Goal: Use online tool/utility: Utilize a website feature to perform a specific function

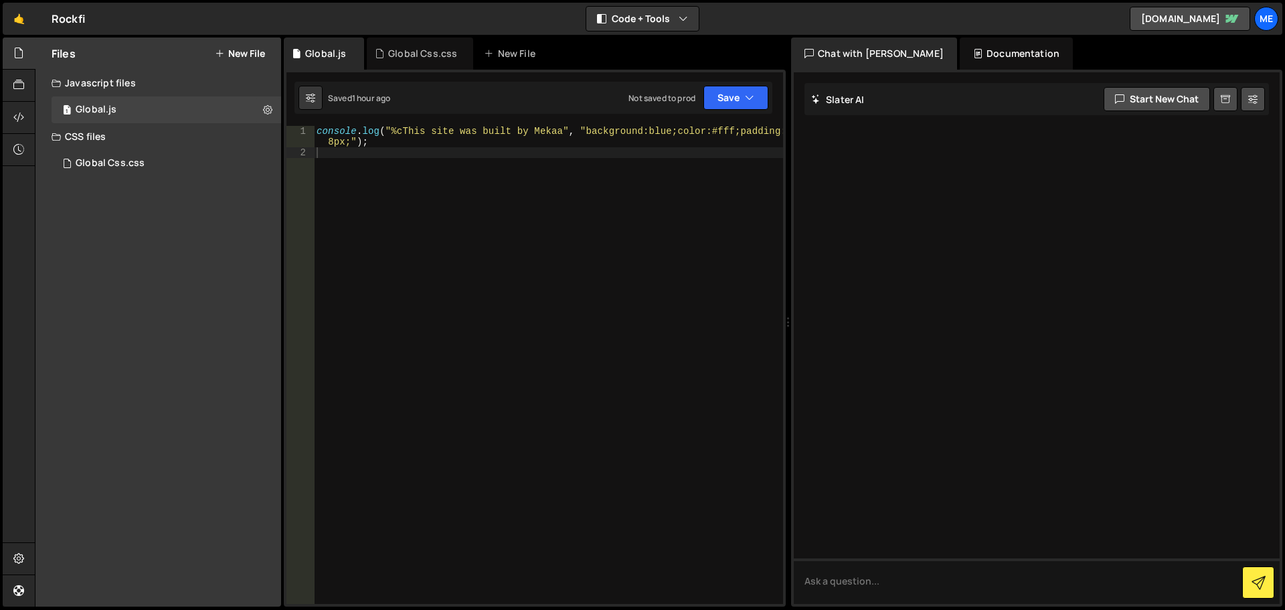
type textarea "console.log("%cThis site was built by Mekaa", "background:blue;color:#fff;paddi…"
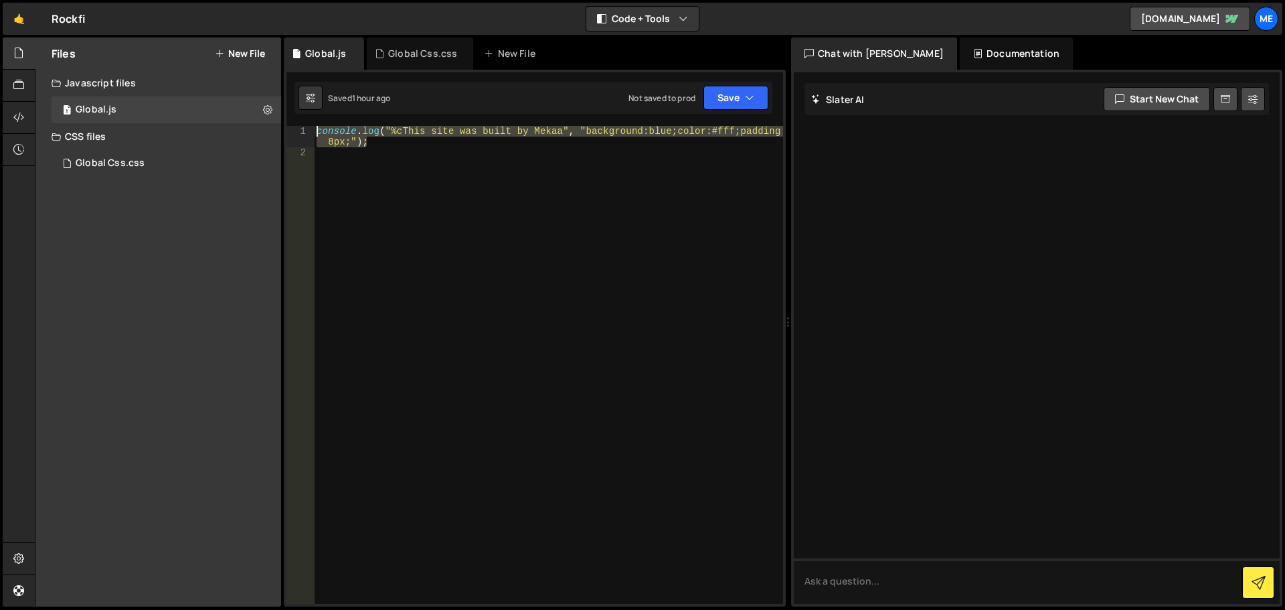
drag, startPoint x: 460, startPoint y: 140, endPoint x: 294, endPoint y: 120, distance: 167.1
click at [294, 120] on div "1 2 console . log ( "%cThis site was built by Mekaa" , "background:blue;color:#…" at bounding box center [535, 338] width 502 height 537
click at [430, 135] on div "console . log ( "%cThis site was built by Mekaa" , "background:blue;color:#fff;…" at bounding box center [548, 365] width 469 height 478
drag, startPoint x: 418, startPoint y: 143, endPoint x: 330, endPoint y: 112, distance: 93.1
click at [330, 112] on div "Debug Explain Copy Global.js Global Css.css New File Saved 1 hour ago Not saved…" at bounding box center [535, 321] width 502 height 569
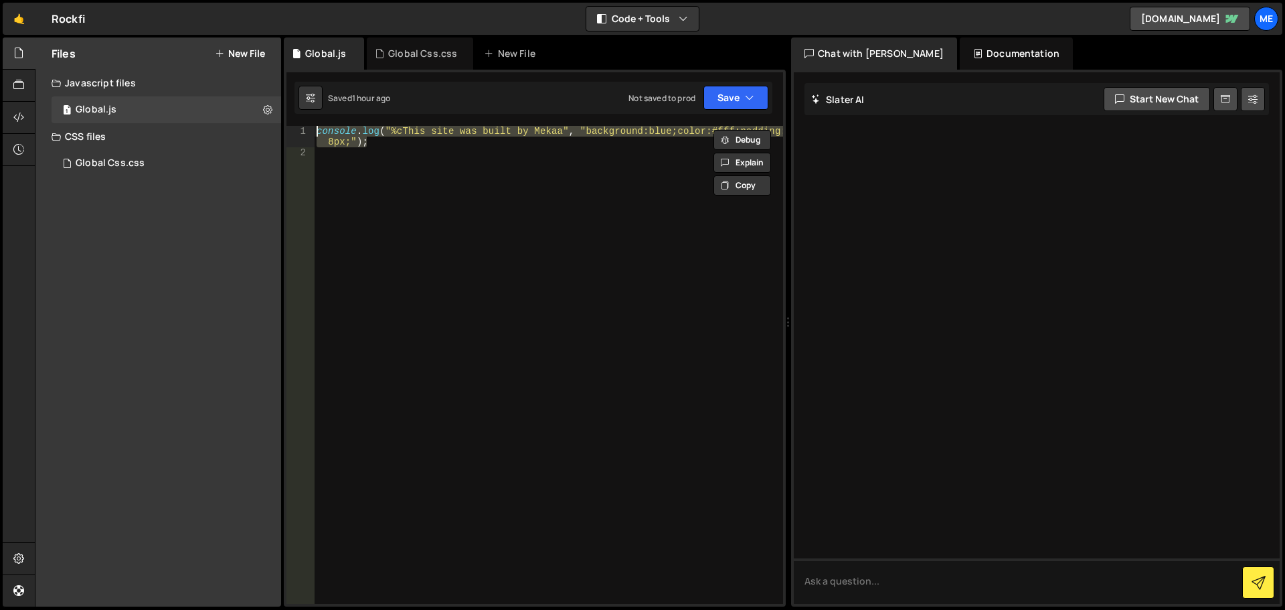
click at [379, 131] on div "console . log ( "%cThis site was built by Mekaa" , "background:blue;color:#fff;…" at bounding box center [548, 365] width 469 height 478
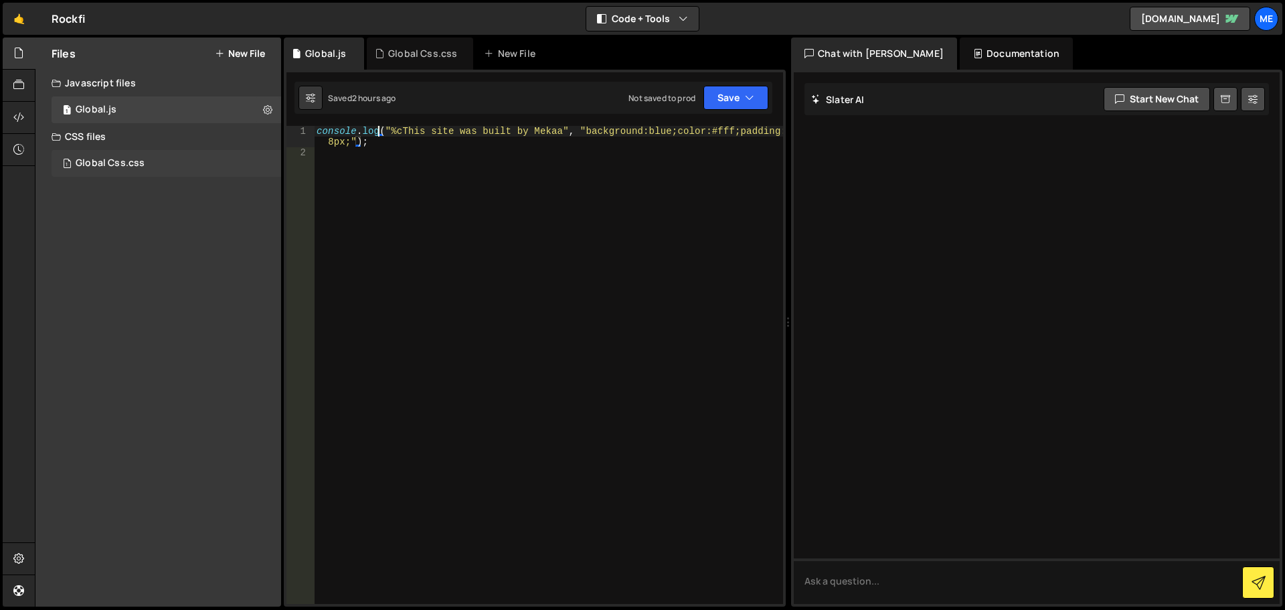
click at [157, 162] on div "1 Global Css.css 0" at bounding box center [167, 163] width 230 height 27
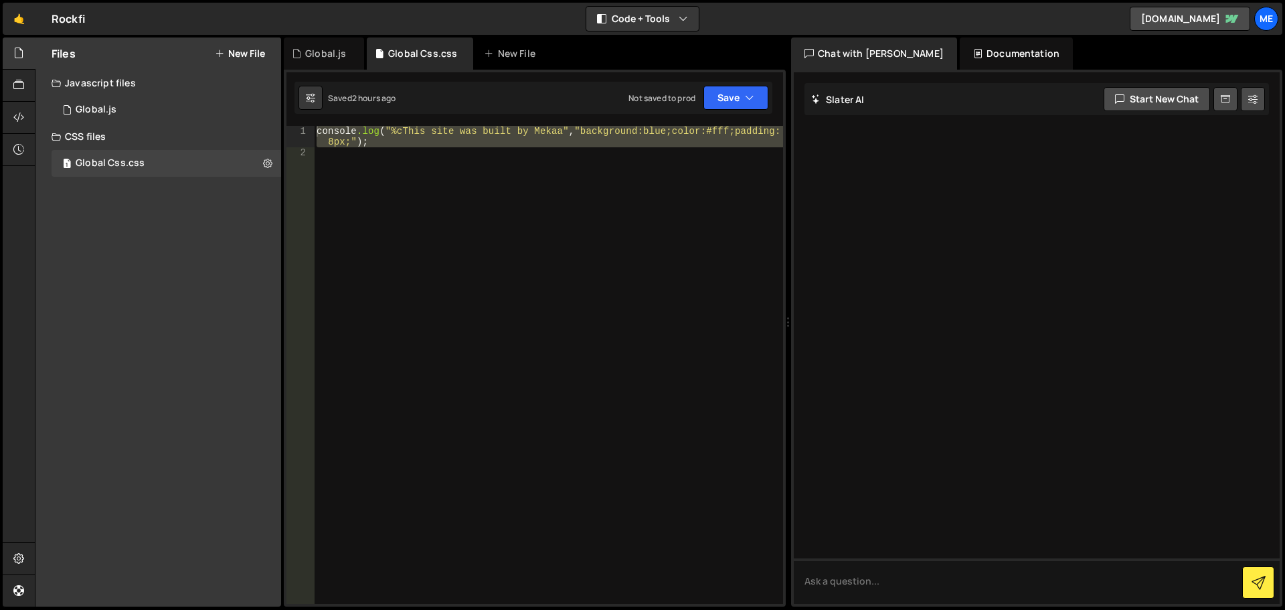
click at [489, 192] on div "console .log ( " %cThis site was built by Mekaa " , " background:blue;color:#ff…" at bounding box center [548, 381] width 469 height 510
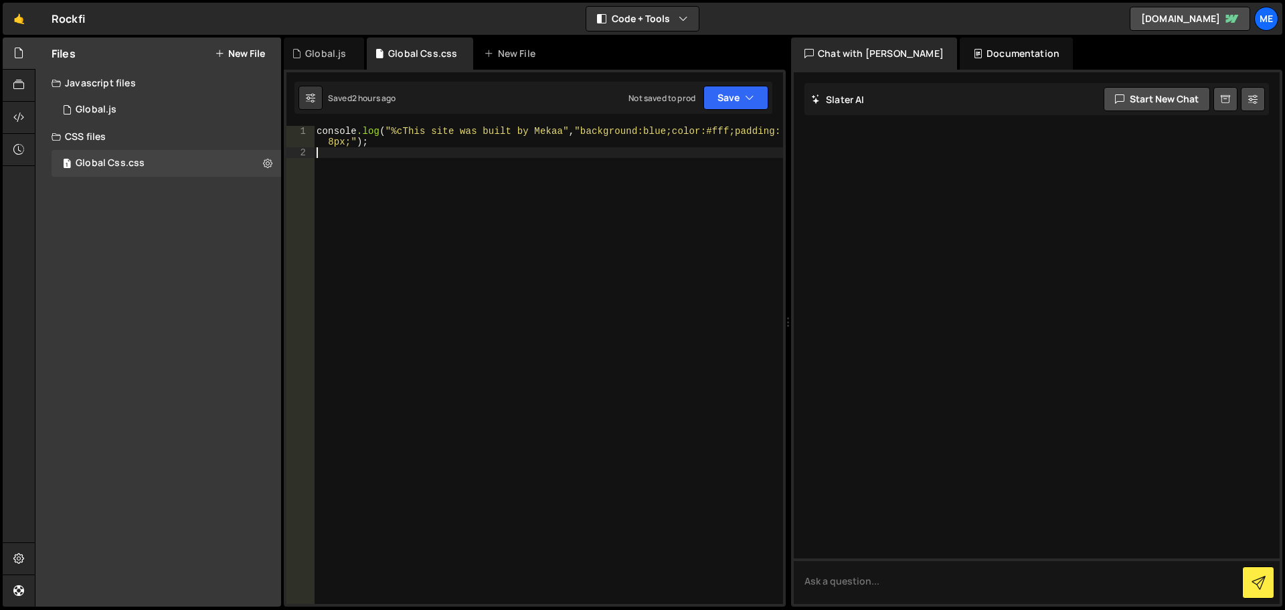
type textarea "console.log("%cThis site was built by Mekaa", "background:blue;color:#fff;paddi…"
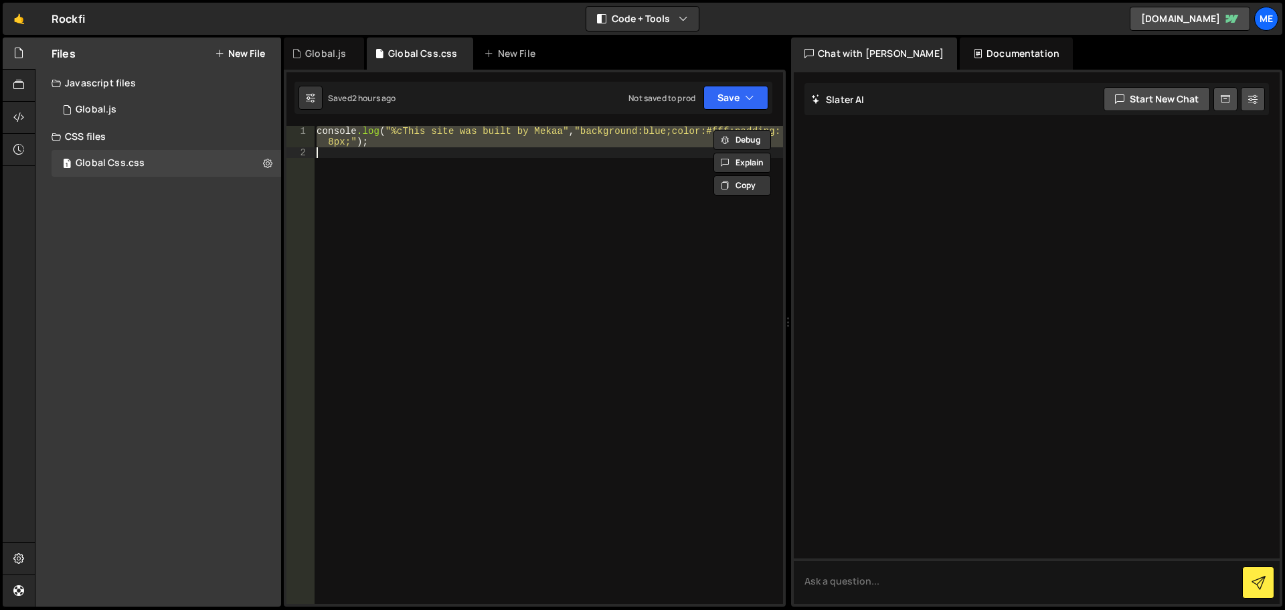
paste textarea
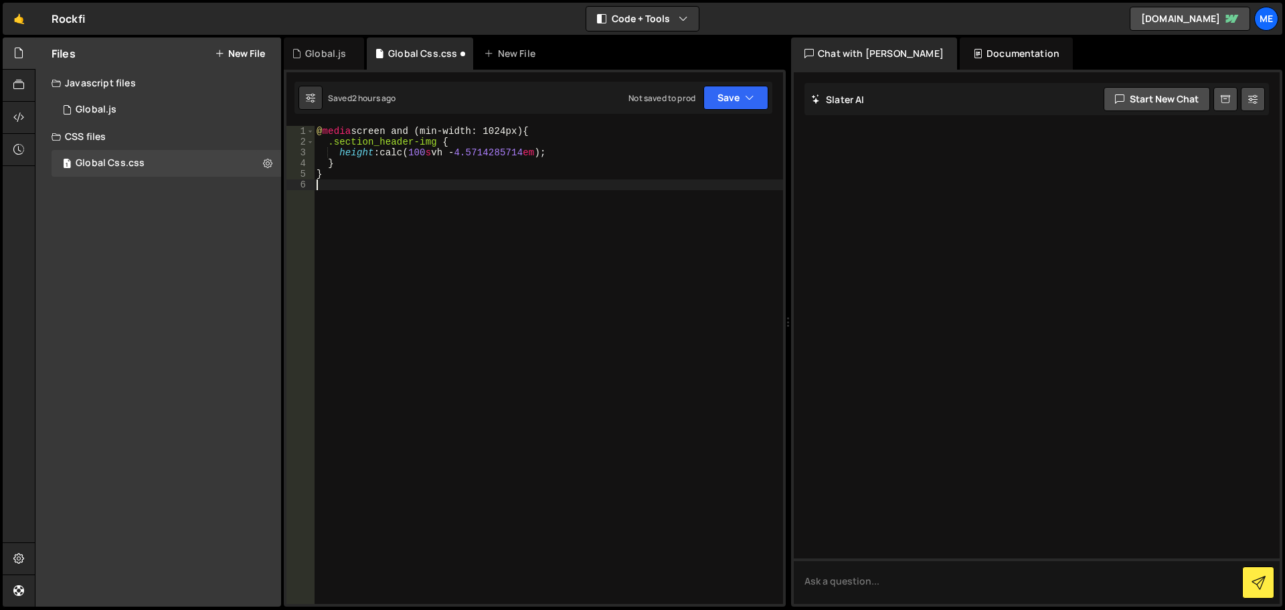
click at [481, 294] on div "@ media screen and (min-width: 1024px) { .section_header-img { height : calc( 1…" at bounding box center [548, 375] width 469 height 499
click at [731, 94] on button "Save" at bounding box center [735, 98] width 65 height 24
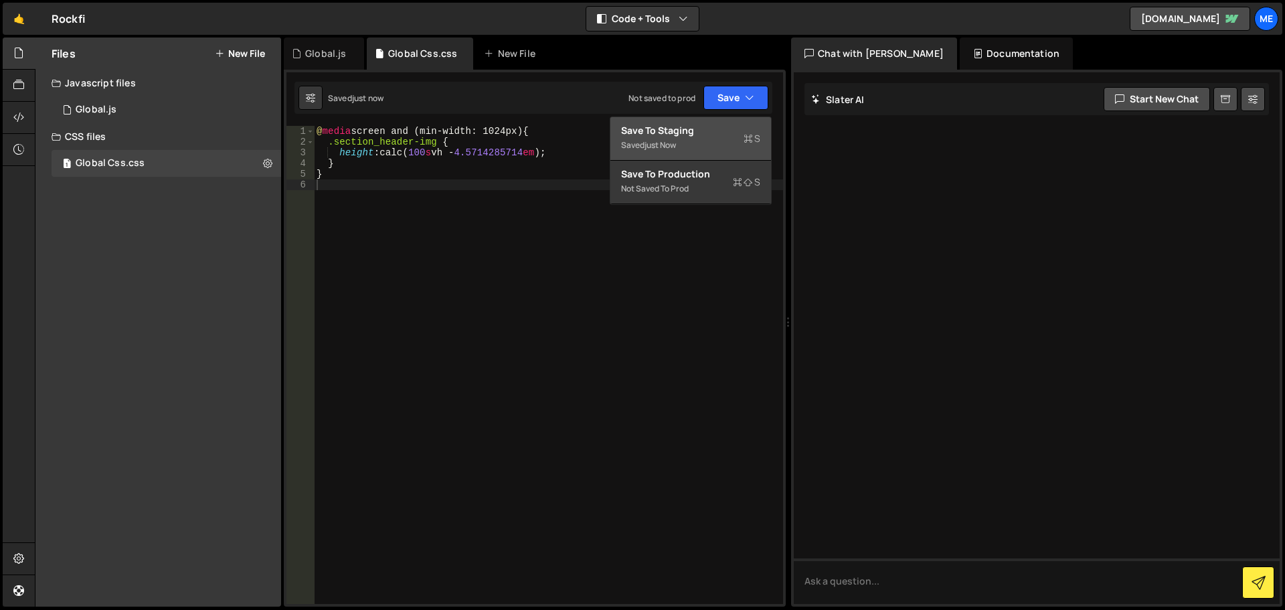
click at [696, 134] on div "Save to Staging S" at bounding box center [690, 130] width 139 height 13
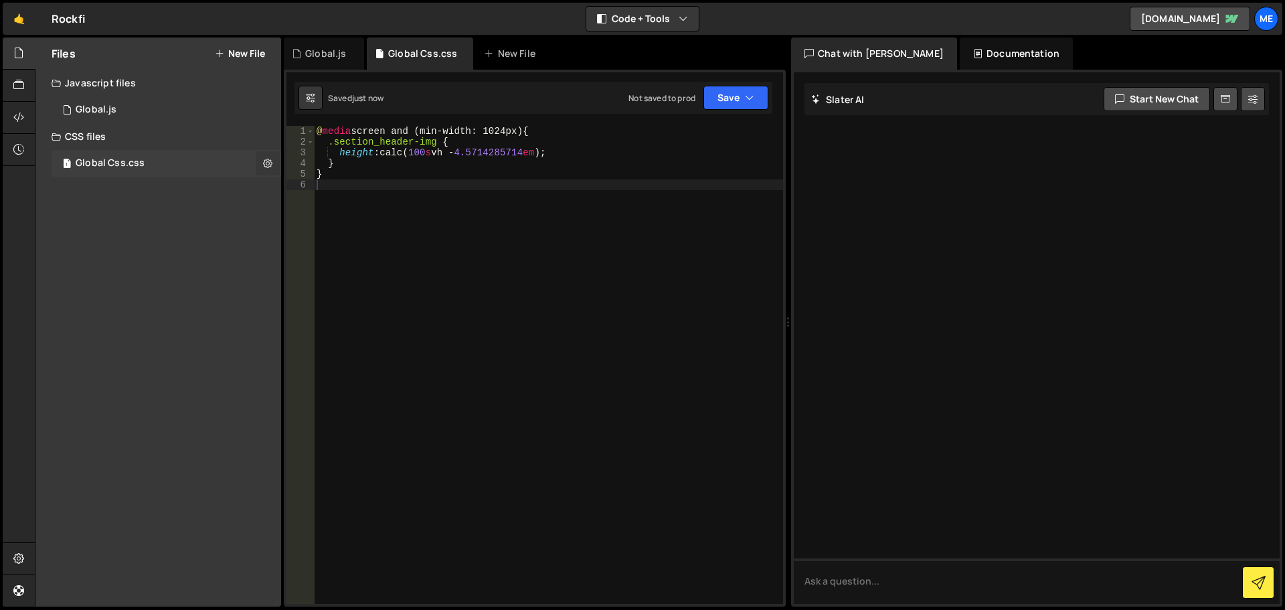
click at [273, 161] on button at bounding box center [268, 163] width 24 height 24
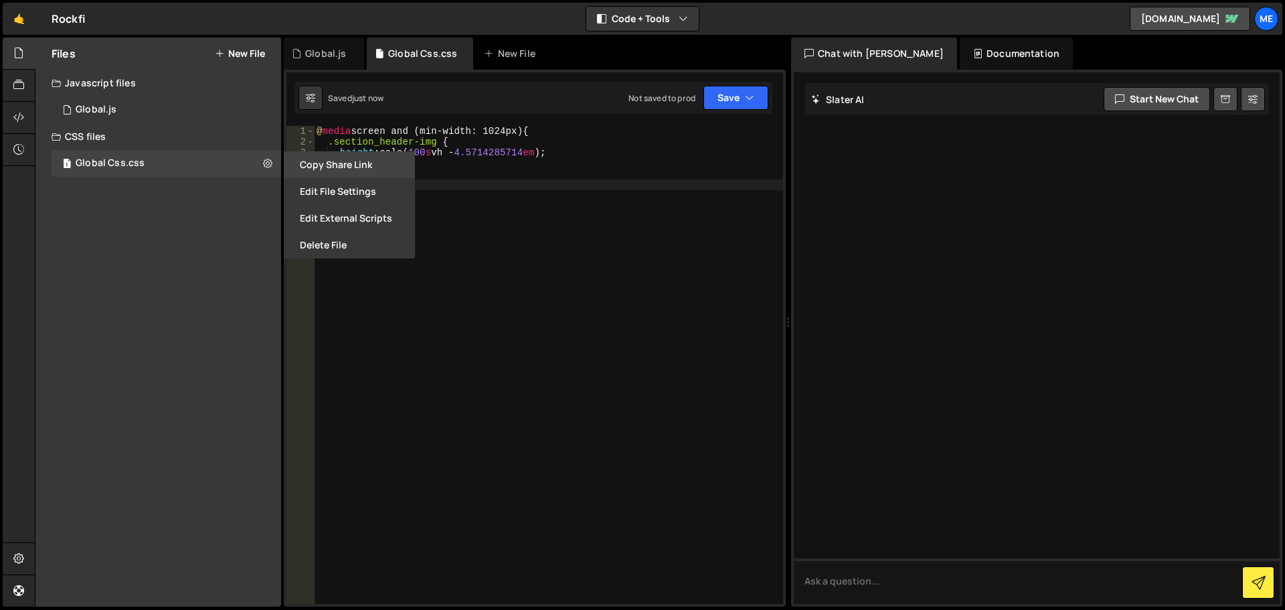
click at [383, 166] on button "Copy share link" at bounding box center [349, 164] width 131 height 27
click at [20, 90] on icon at bounding box center [18, 85] width 11 height 15
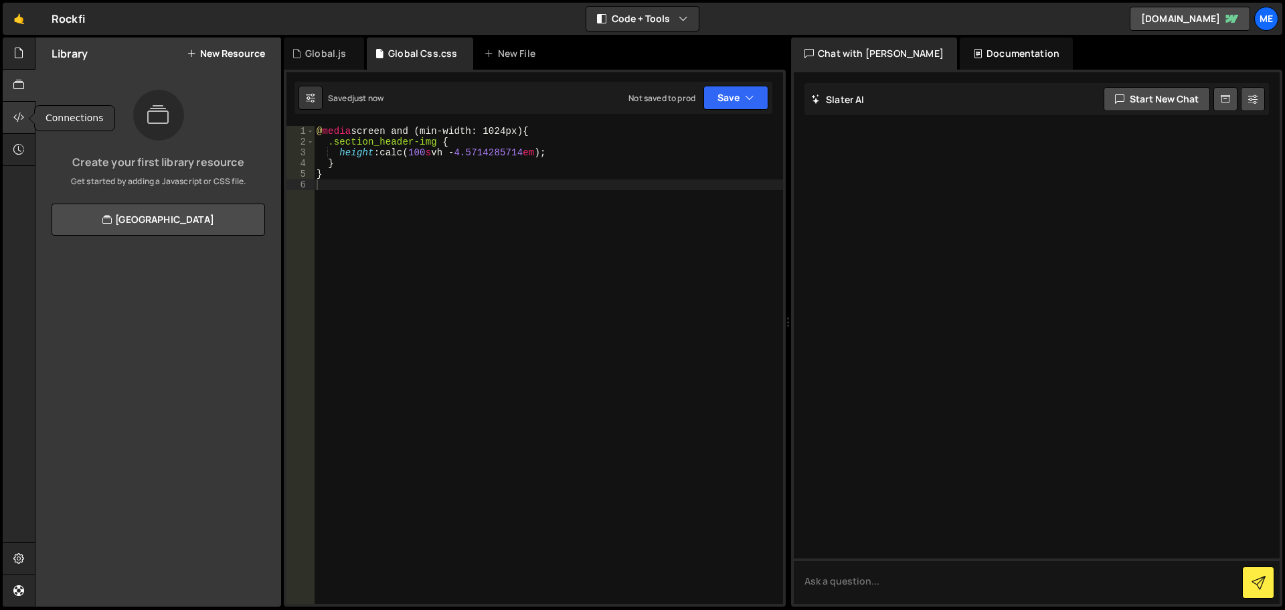
click at [15, 114] on icon at bounding box center [18, 117] width 11 height 15
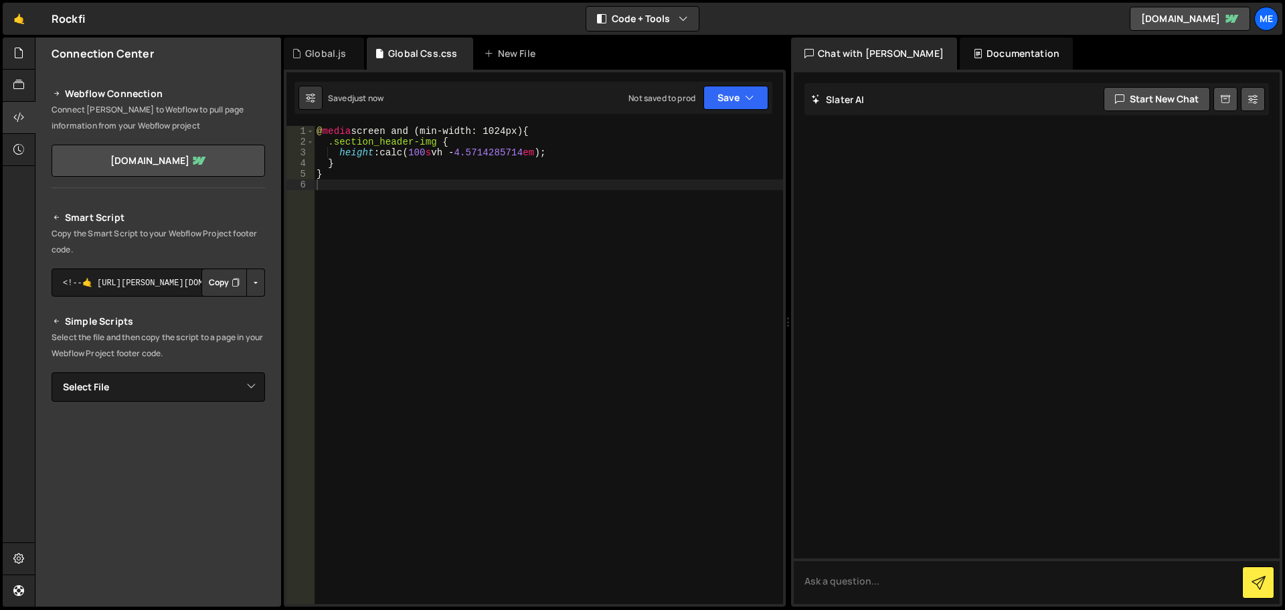
scroll to position [67, 0]
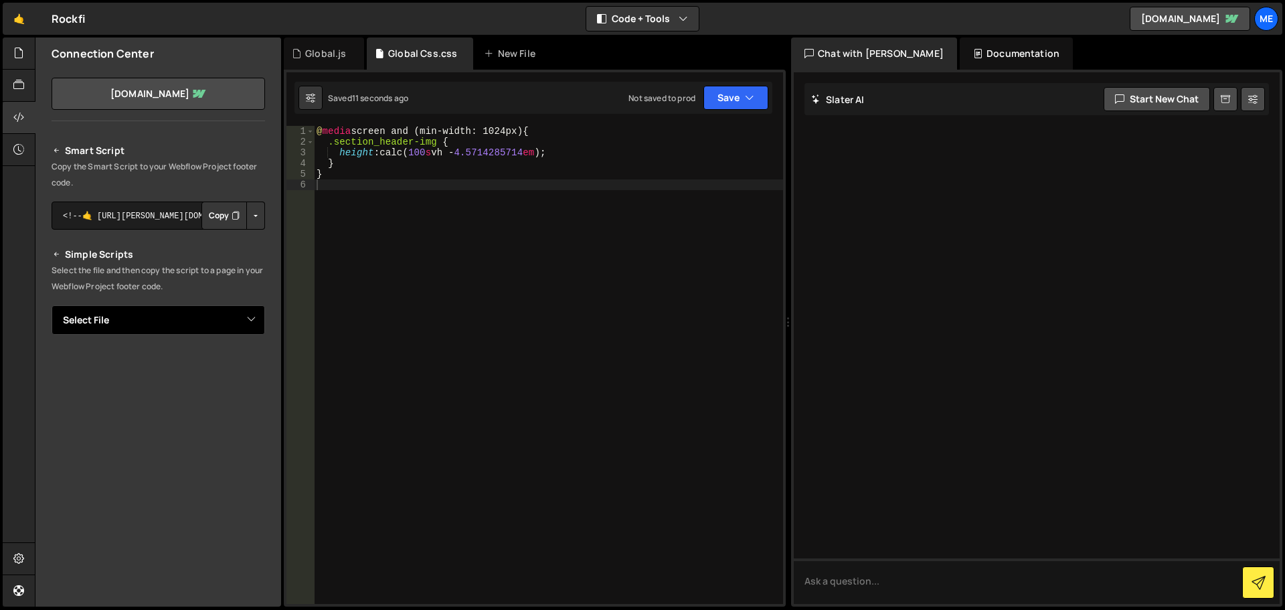
click at [198, 324] on select "Select File Global Css.css Global js.js" at bounding box center [158, 319] width 213 height 29
click at [52, 305] on select "Select File Global Css.css Global js.js" at bounding box center [158, 319] width 213 height 29
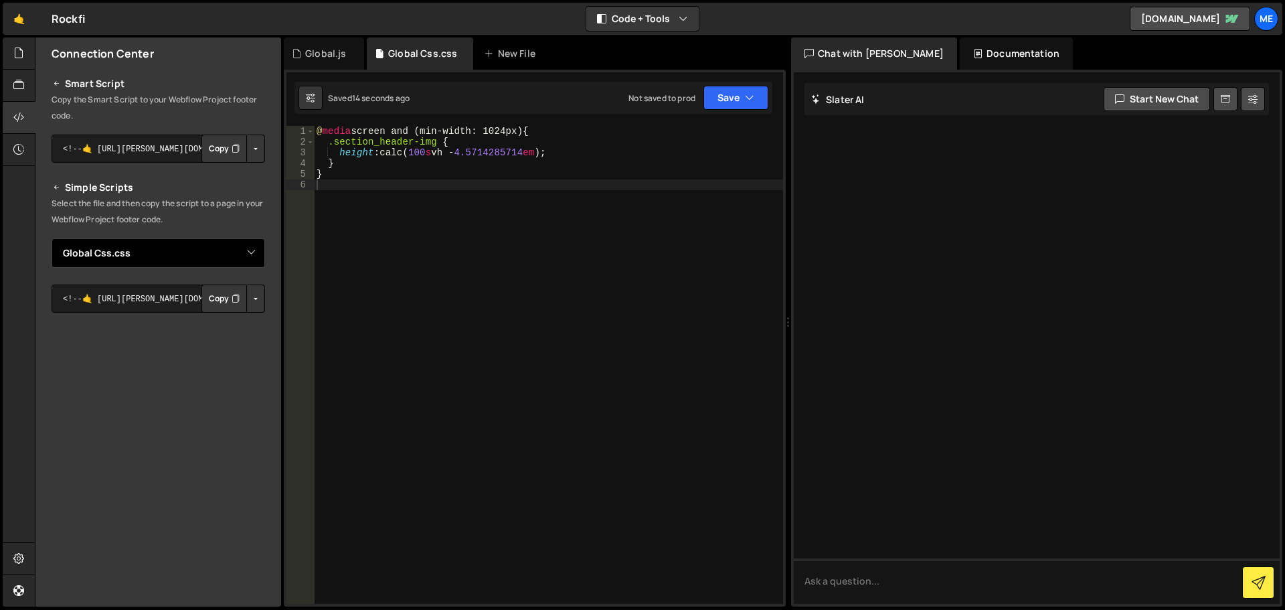
click at [226, 252] on select "Select File Global Css.css Global js.js" at bounding box center [158, 252] width 213 height 29
click at [52, 238] on select "Select File Global Css.css Global js.js" at bounding box center [158, 252] width 213 height 29
click at [183, 247] on select "Select File Global Css.css Global js.js" at bounding box center [158, 252] width 213 height 29
click at [52, 238] on select "Select File Global Css.css Global js.js" at bounding box center [158, 252] width 213 height 29
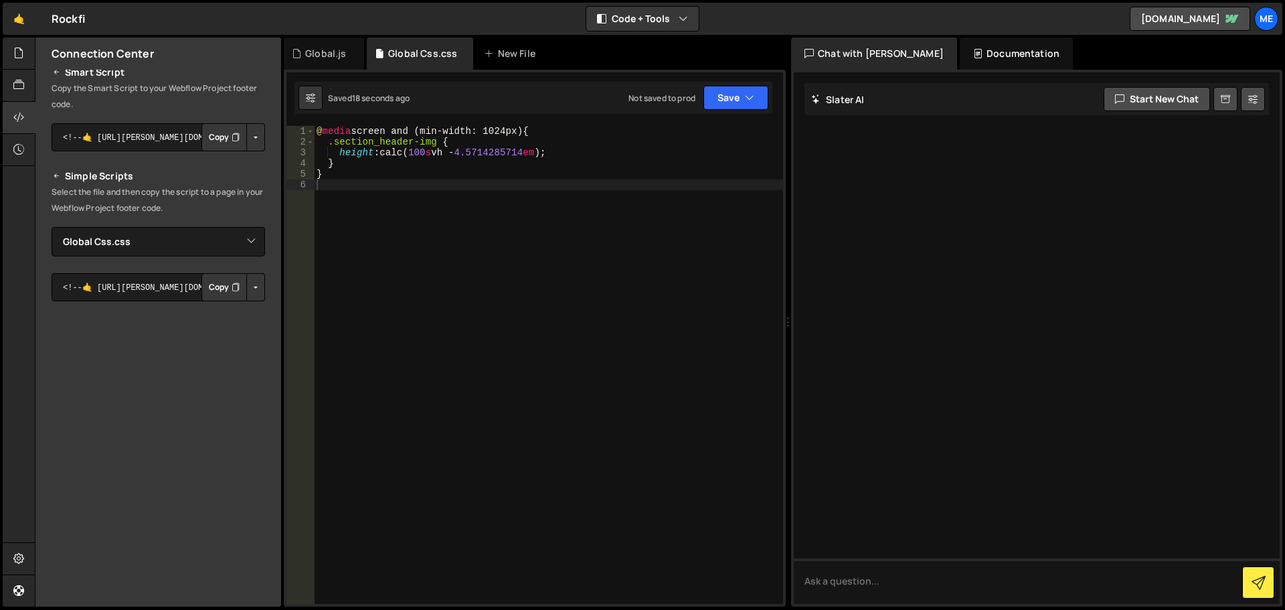
click at [216, 289] on button "Copy" at bounding box center [224, 287] width 46 height 28
click at [163, 243] on select "Select File Global Css.css Global js.js" at bounding box center [158, 241] width 213 height 29
select select "46348"
click at [52, 227] on select "Select File Global Css.css Global js.js" at bounding box center [158, 241] width 213 height 29
click at [217, 294] on button "Copy" at bounding box center [224, 287] width 46 height 28
